Goal: Transaction & Acquisition: Subscribe to service/newsletter

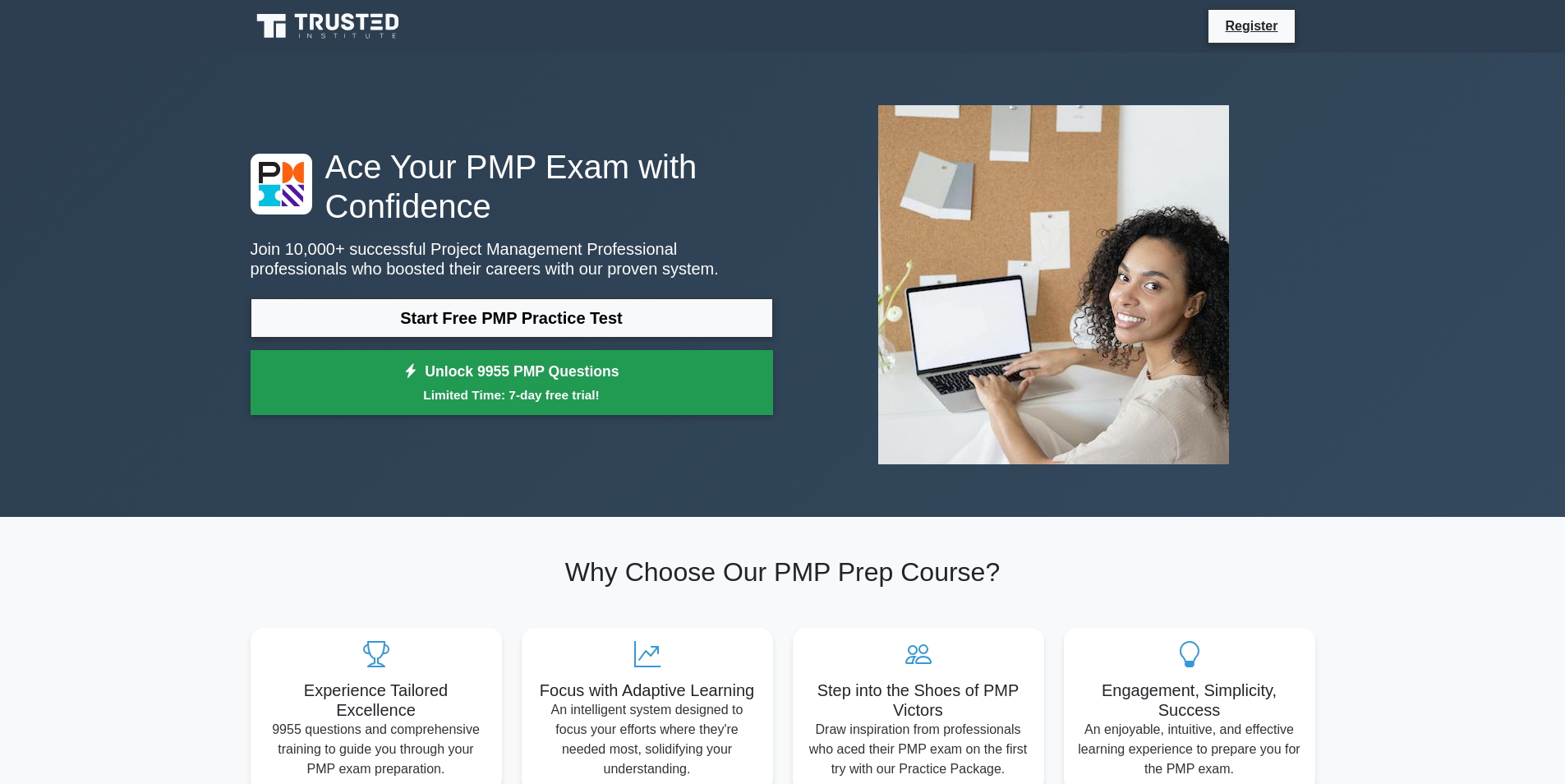
click at [765, 410] on link "Unlock 9955 PMP Questions Limited Time: 7-day free trial!" at bounding box center [512, 382] width 523 height 66
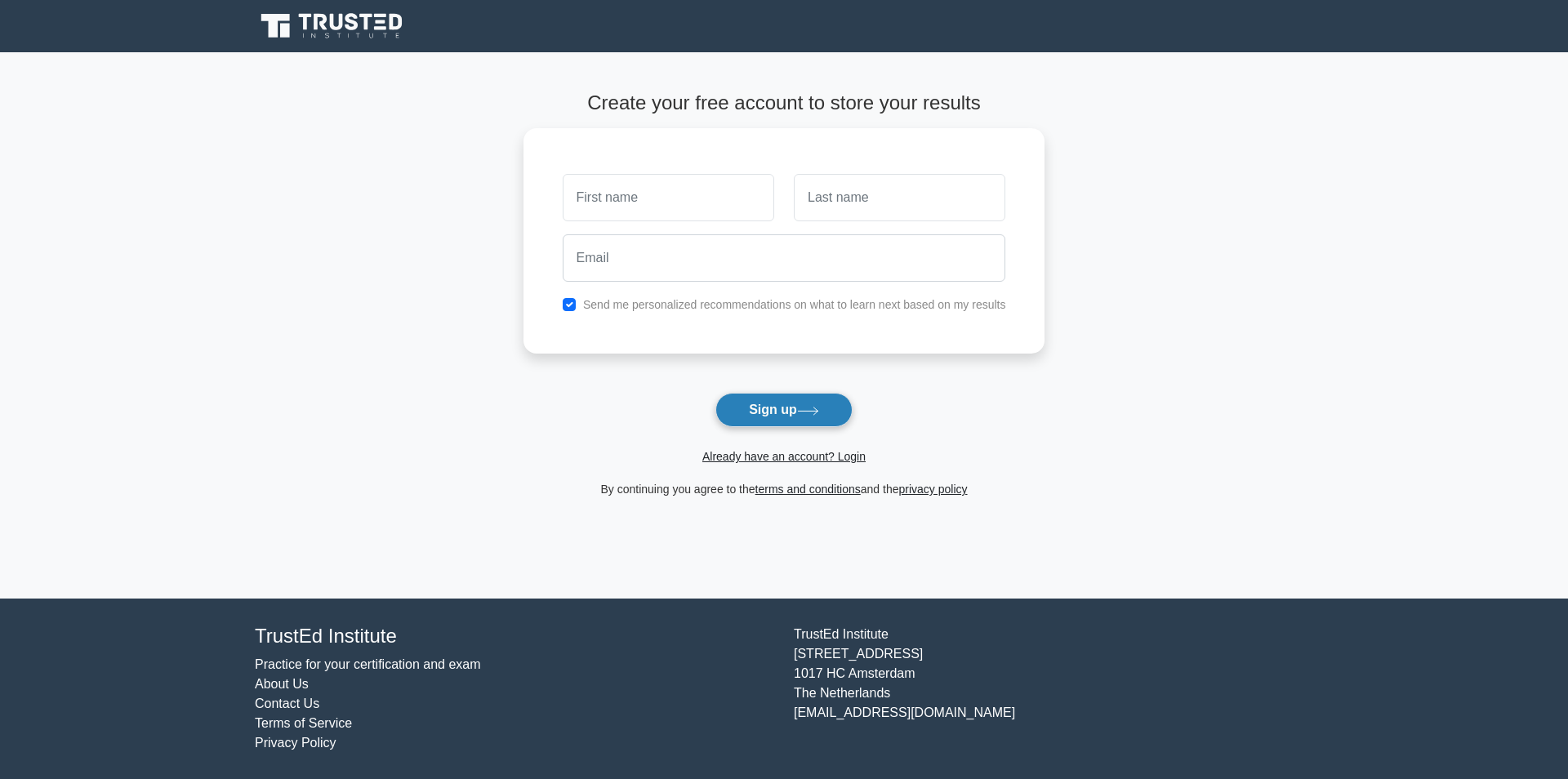
click at [830, 410] on button "Sign up" at bounding box center [784, 409] width 137 height 34
click at [720, 412] on button "Sign up" at bounding box center [784, 409] width 137 height 34
click at [809, 400] on button "Sign up" at bounding box center [784, 409] width 137 height 34
